Goal: Task Accomplishment & Management: Manage account settings

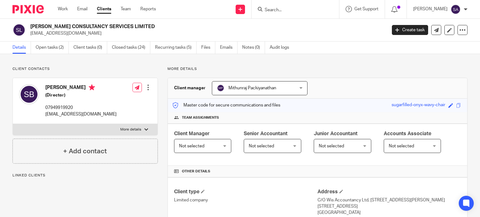
click at [275, 10] on input "Search" at bounding box center [292, 10] width 56 height 6
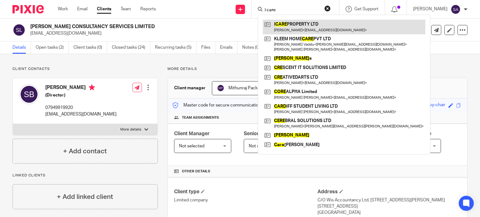
type input "i care"
click at [299, 21] on link at bounding box center [344, 27] width 162 height 14
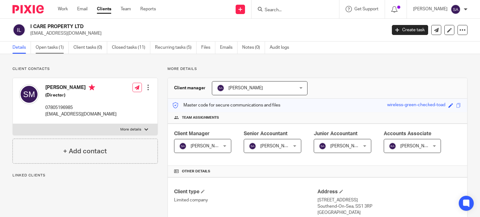
click at [46, 50] on link "Open tasks (1)" at bounding box center [52, 48] width 33 height 12
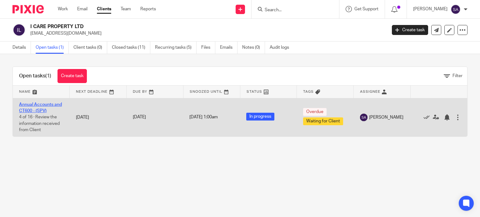
click at [41, 106] on link "Annual Accounts and CT600 - (SPV)" at bounding box center [40, 107] width 43 height 11
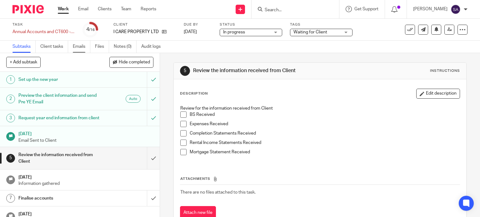
click at [76, 49] on link "Emails" at bounding box center [81, 47] width 17 height 12
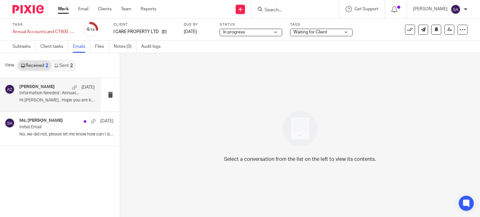
click at [51, 107] on div "[PERSON_NAME] [DATE] Information Needed : Annual Accounts FYE [DATE] - I CARE P…" at bounding box center [50, 94] width 101 height 33
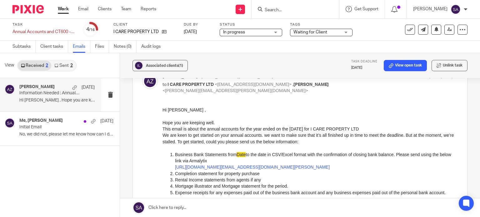
scroll to position [32, 0]
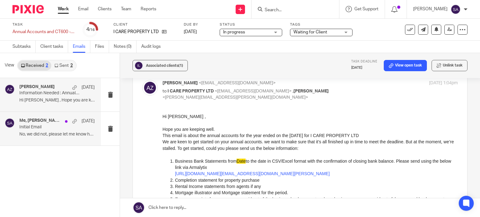
click at [61, 136] on p "No, we did not, please let me know how can I do..." at bounding box center [56, 134] width 75 height 5
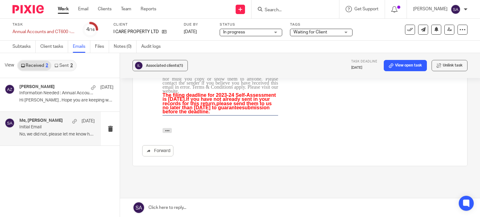
scroll to position [435, 0]
